Goal: Use online tool/utility: Use online tool/utility

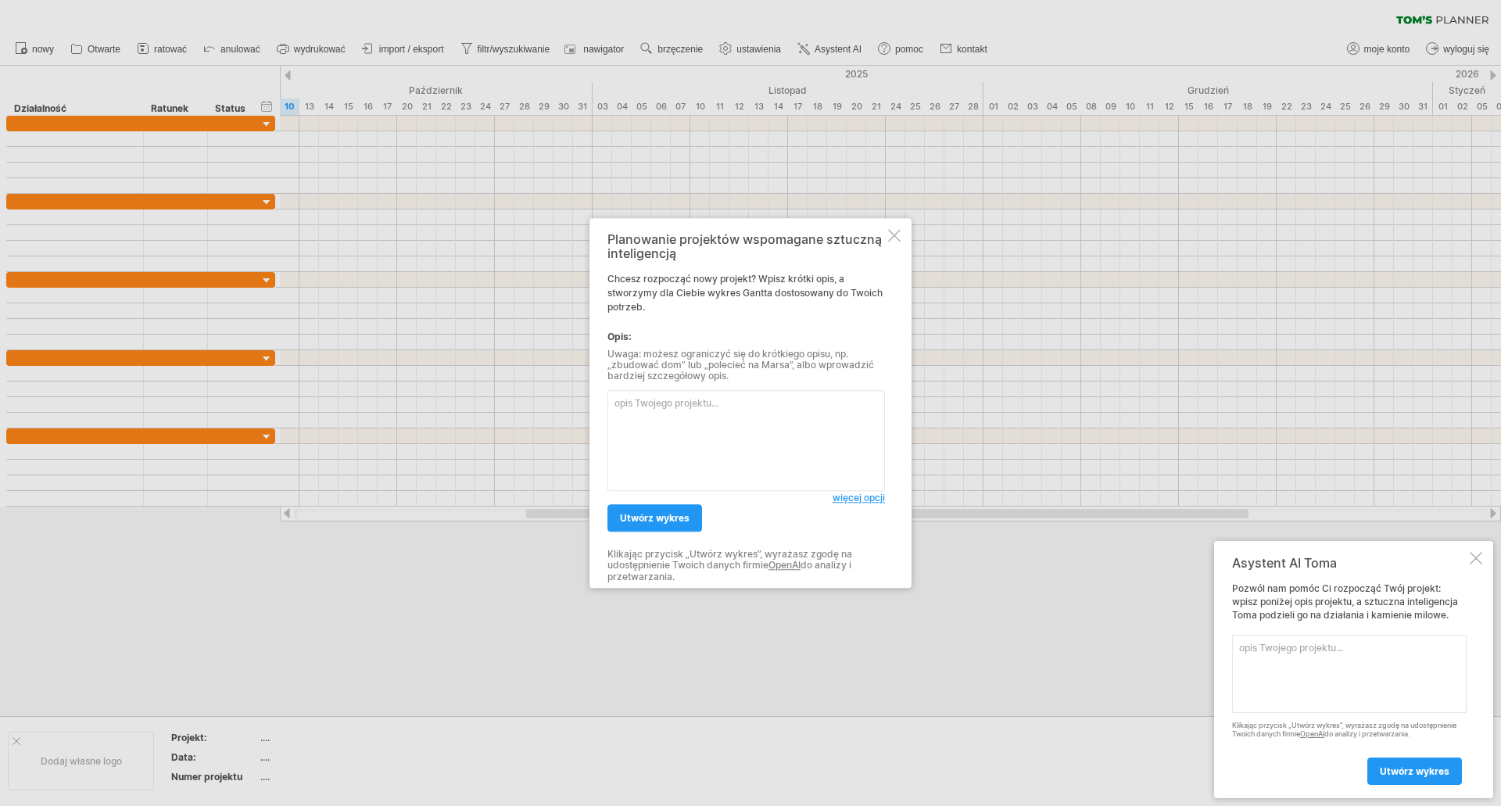
click at [1482, 558] on div at bounding box center [1476, 558] width 13 height 13
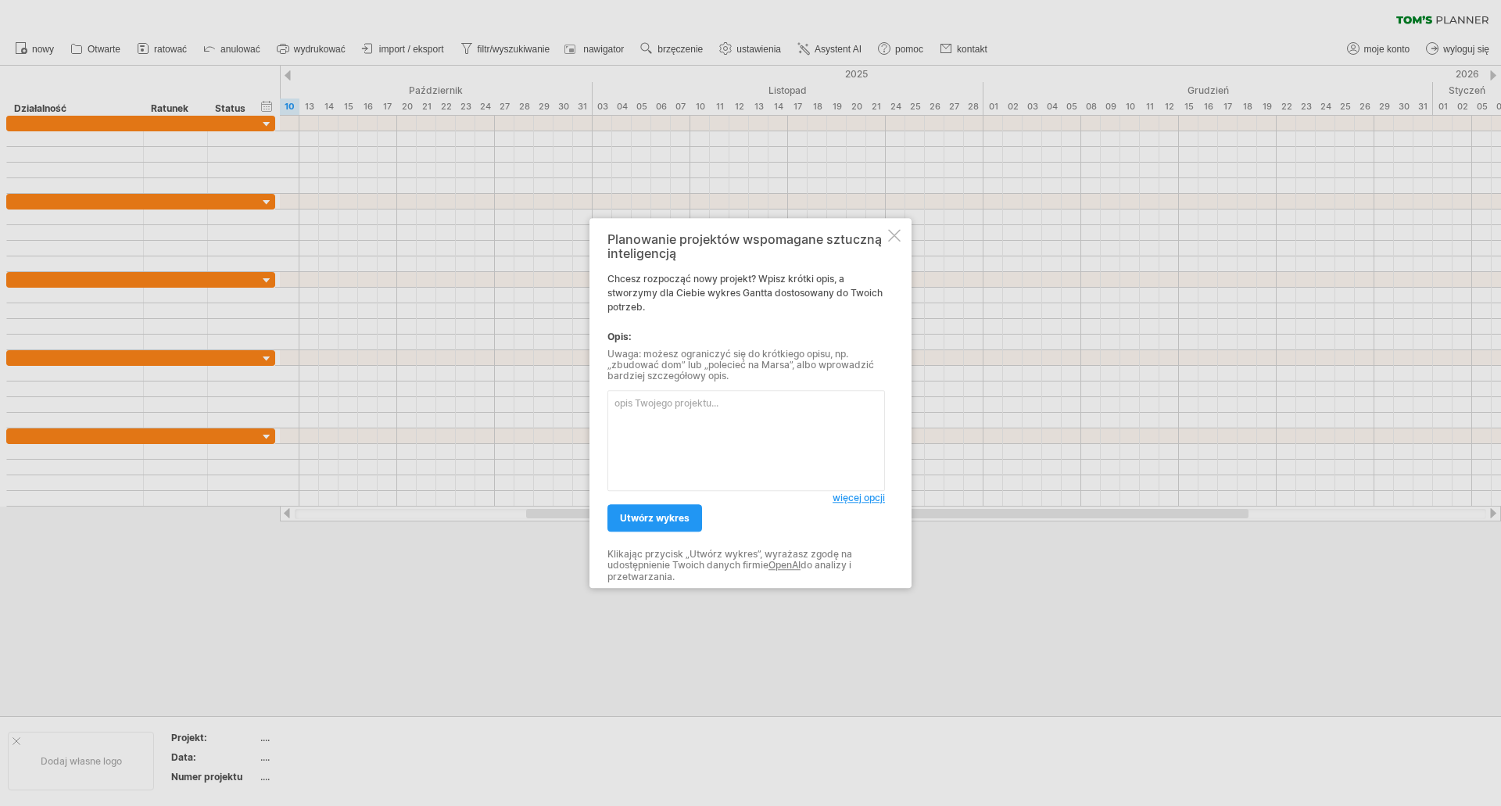
click at [619, 400] on textarea at bounding box center [747, 440] width 278 height 101
type textarea "d"
type textarea "zwiększenie zysku sieci sklepów spożywczych"
click at [853, 497] on font "więcej opcji" at bounding box center [859, 498] width 52 height 12
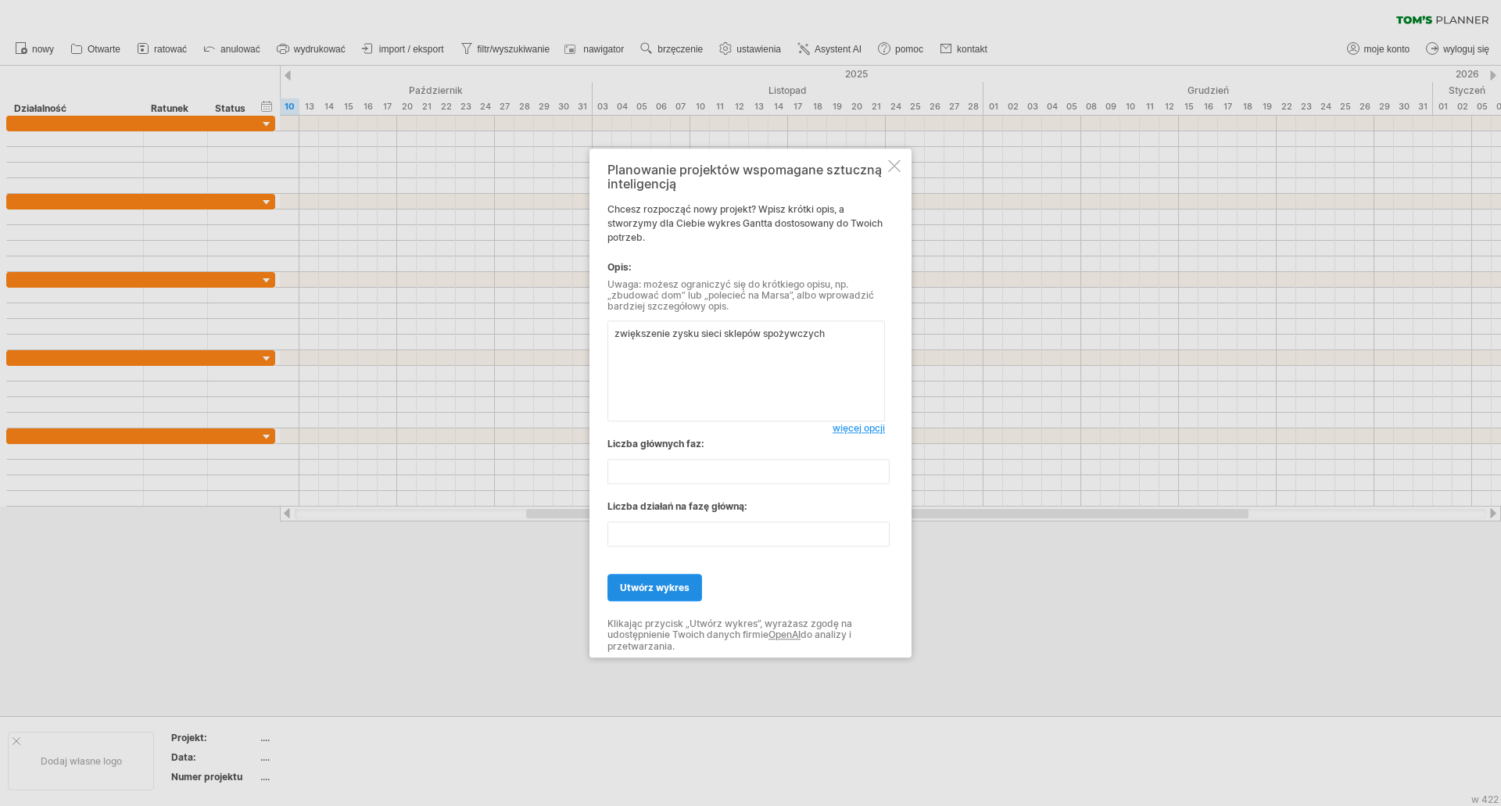
click at [654, 586] on font "utwórz wykres" at bounding box center [655, 588] width 70 height 12
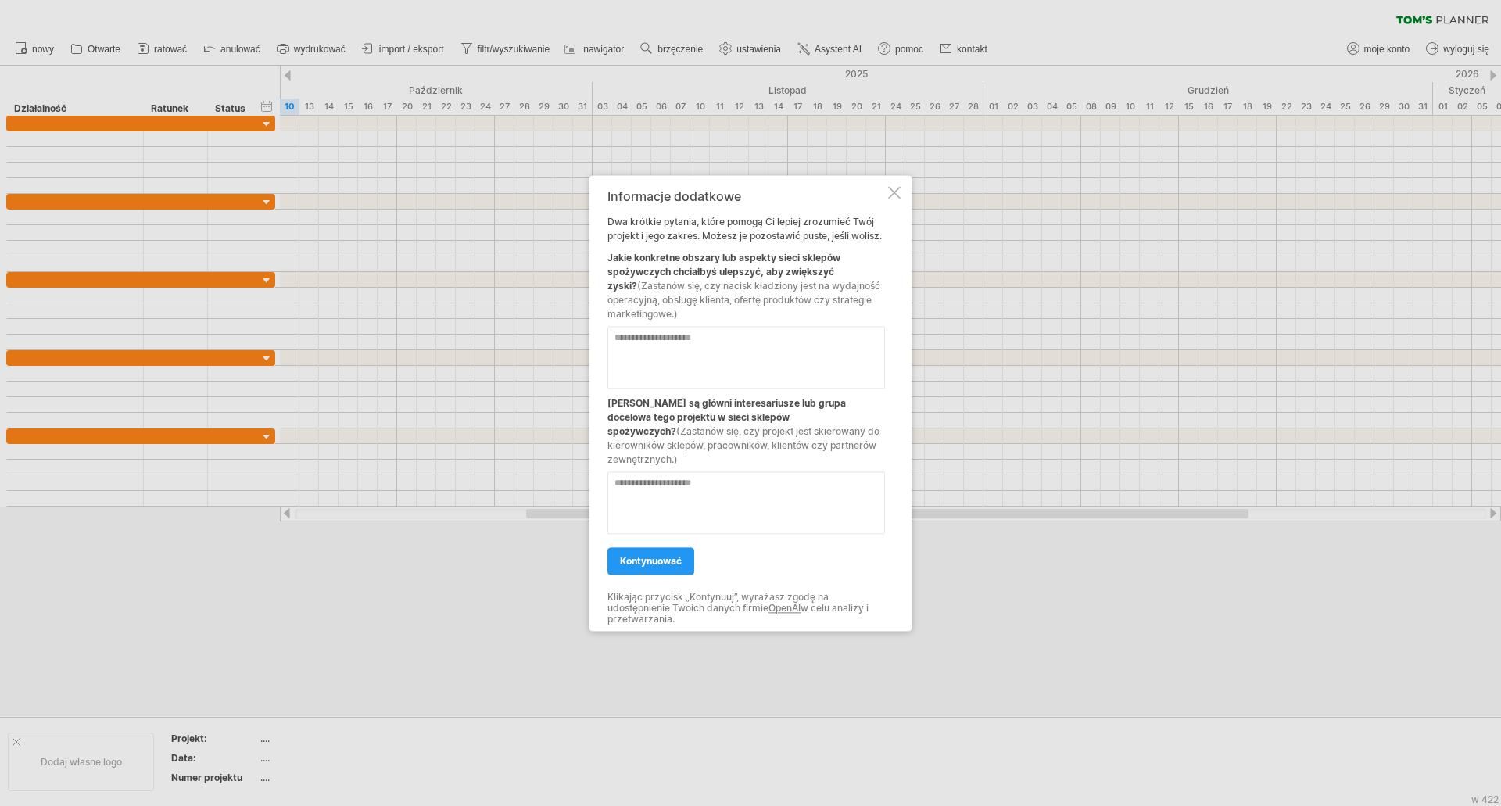
click at [623, 349] on textarea at bounding box center [747, 357] width 278 height 63
type textarea "**********"
click at [625, 493] on textarea at bounding box center [747, 503] width 278 height 63
type textarea "**********"
click at [644, 556] on font "Kontynuować" at bounding box center [651, 561] width 62 height 12
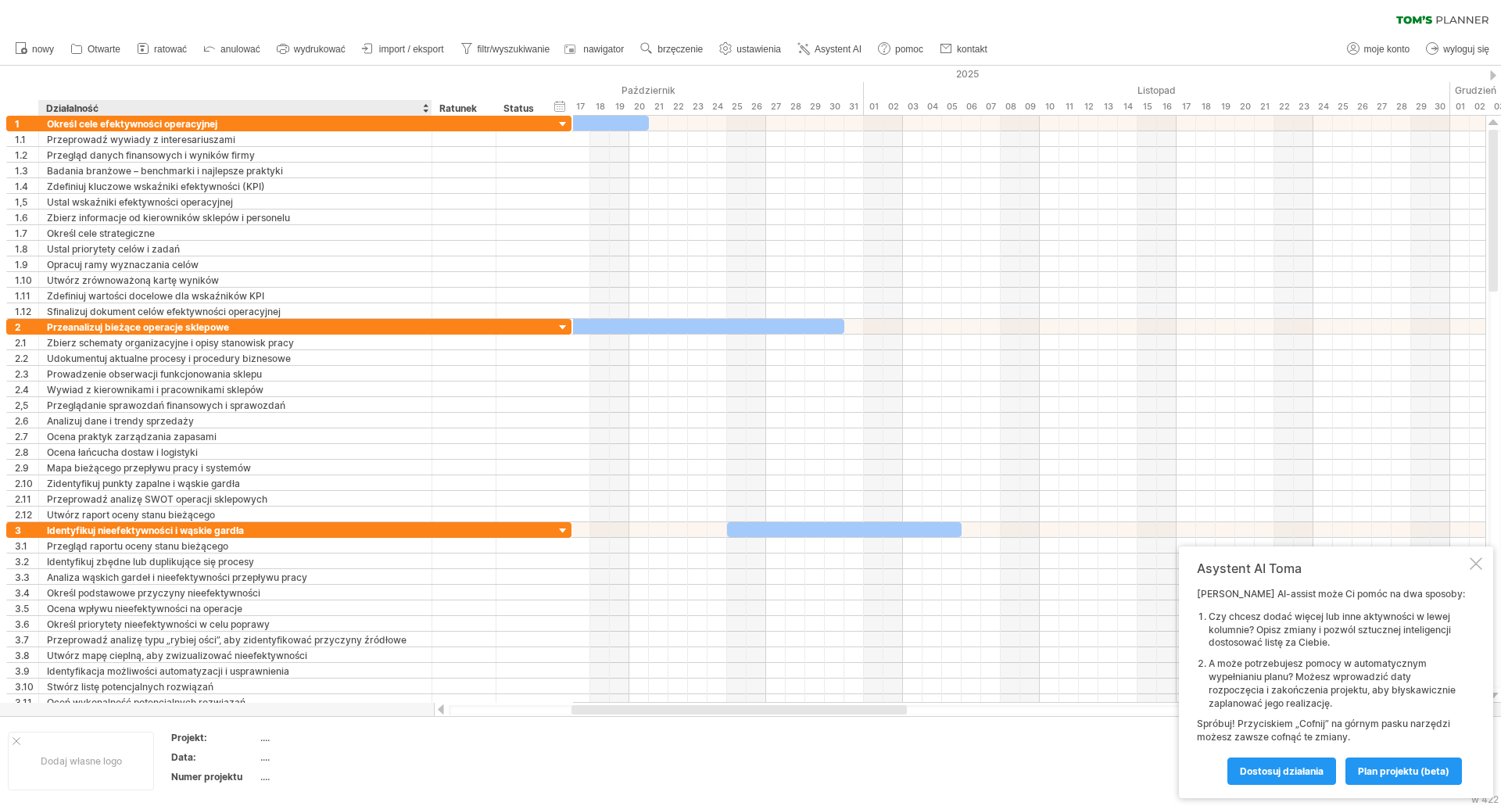
drag, startPoint x: 288, startPoint y: 109, endPoint x: 430, endPoint y: 106, distance: 142.3
click at [430, 106] on div at bounding box center [430, 108] width 5 height 16
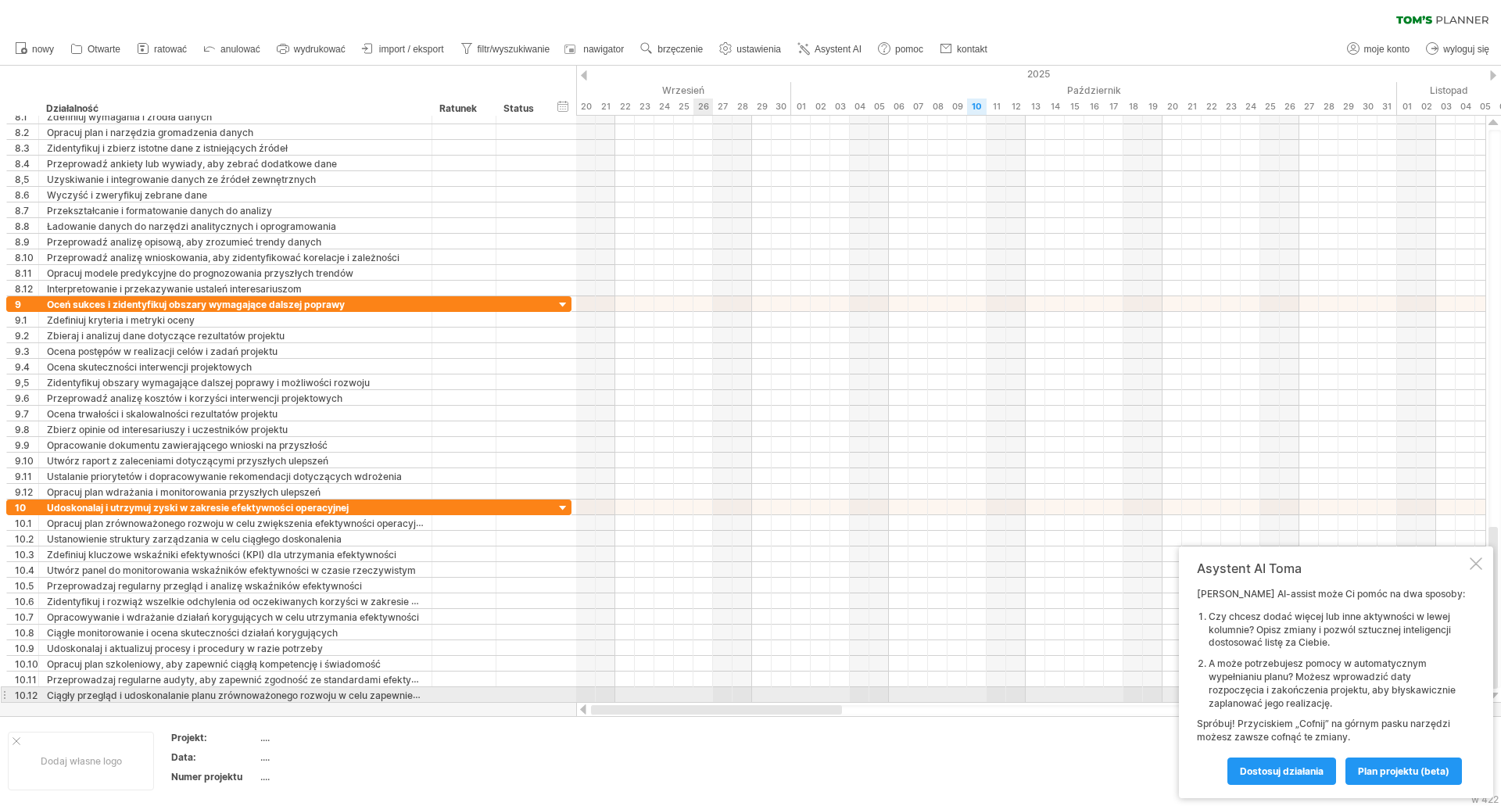
drag, startPoint x: 830, startPoint y: 709, endPoint x: 700, endPoint y: 694, distance: 130.6
click at [700, 694] on div "Próba połączenia z [DOMAIN_NAME] Połączono ponownie... 0% wyczyść filtr 1" at bounding box center [750, 403] width 1501 height 806
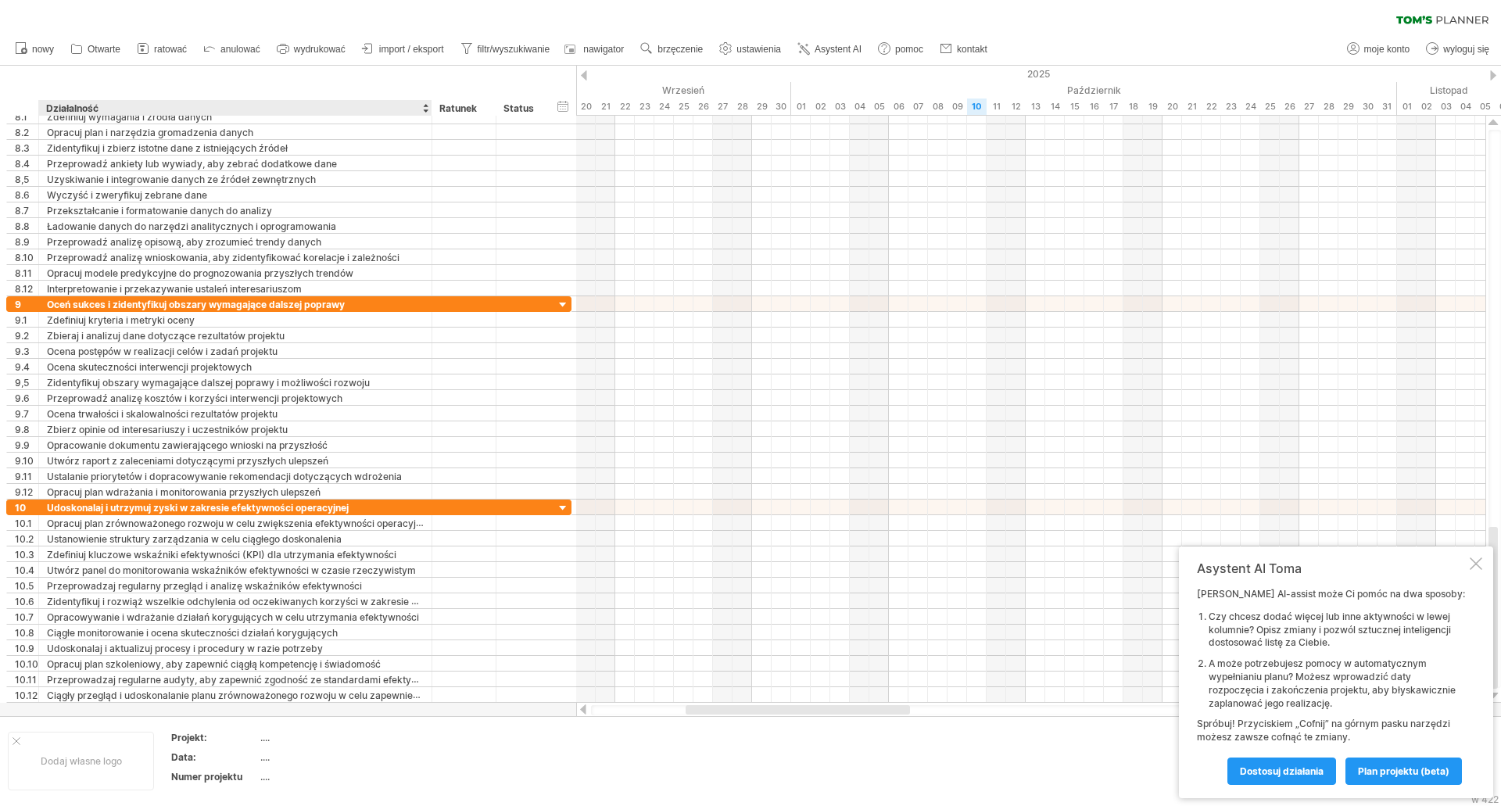
click at [191, 737] on font "Projekt:" at bounding box center [189, 738] width 36 height 12
